Goal: Information Seeking & Learning: Learn about a topic

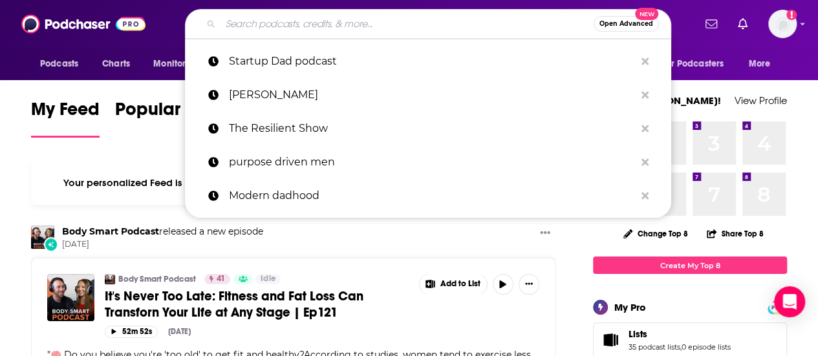
click at [228, 25] on input "Search podcasts, credits, & more..." at bounding box center [407, 24] width 373 height 21
paste input "Native Land"
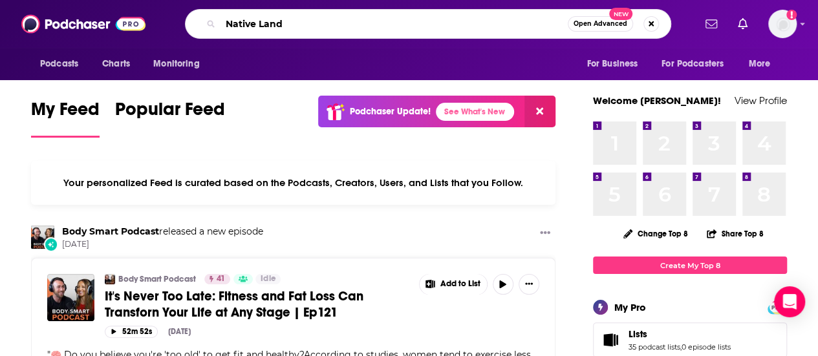
type input "Native Land"
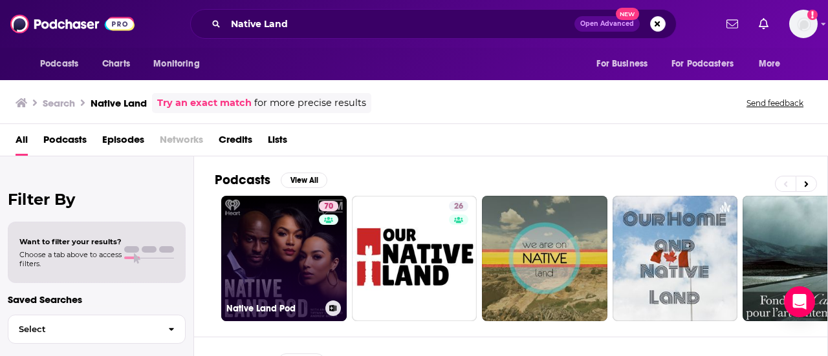
click at [275, 236] on link "70 Native Land Pod" at bounding box center [283, 258] width 125 height 125
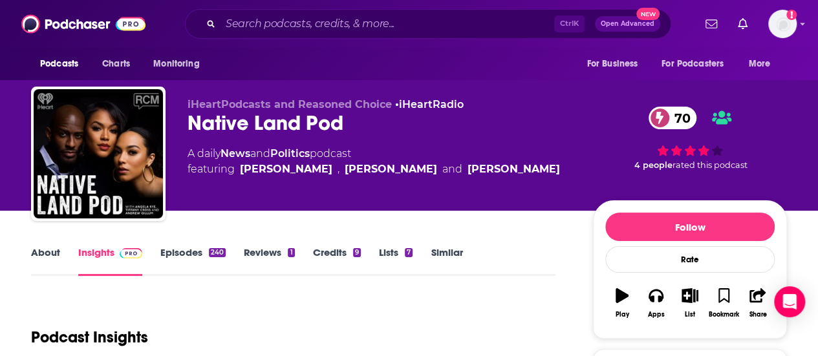
click at [43, 252] on link "About" at bounding box center [45, 261] width 29 height 30
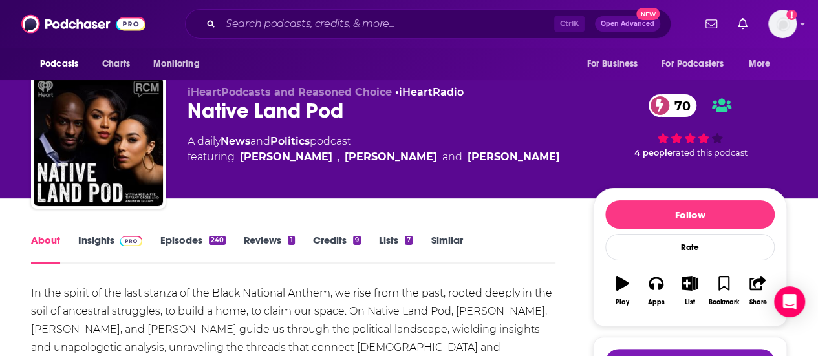
scroll to position [10, 0]
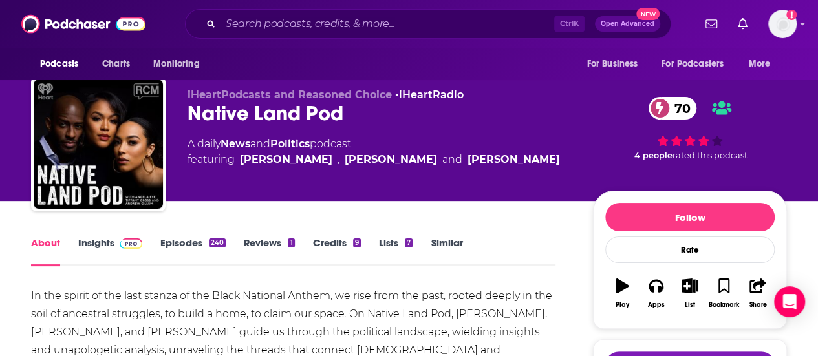
click at [96, 241] on link "Insights" at bounding box center [110, 252] width 64 height 30
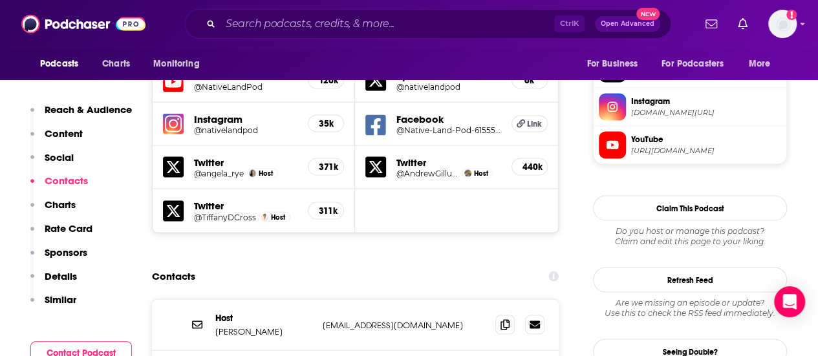
scroll to position [1292, 0]
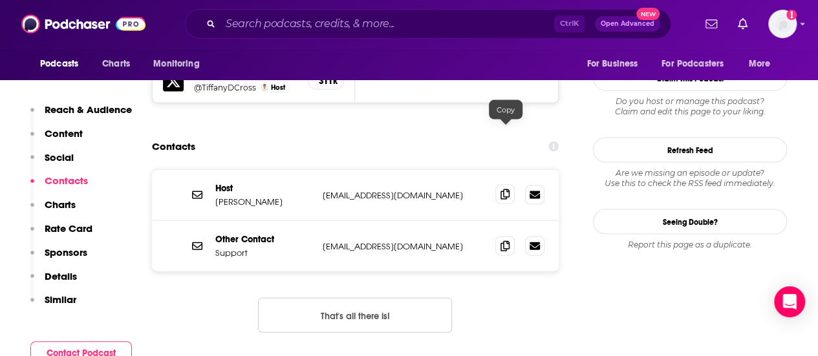
click at [510, 189] on icon at bounding box center [505, 194] width 9 height 10
